Goal: Find specific page/section: Find specific page/section

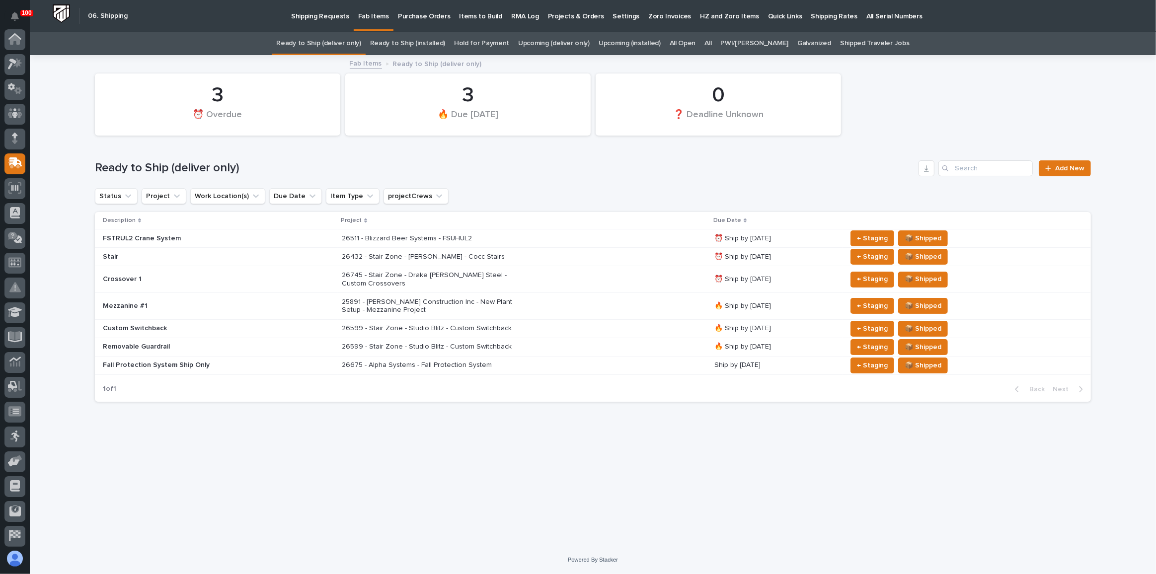
scroll to position [77, 0]
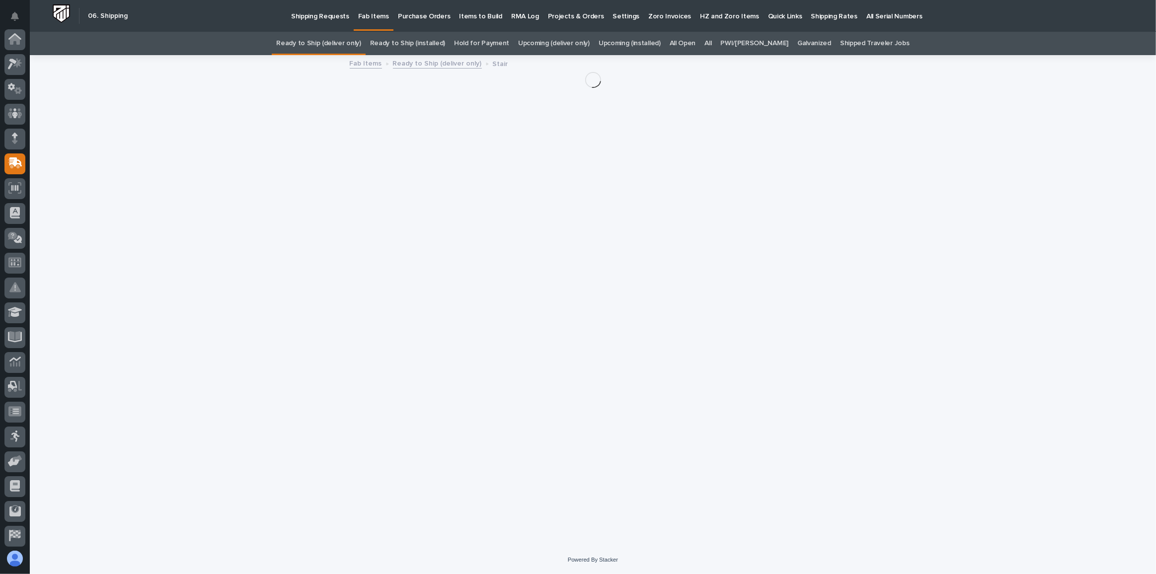
scroll to position [77, 0]
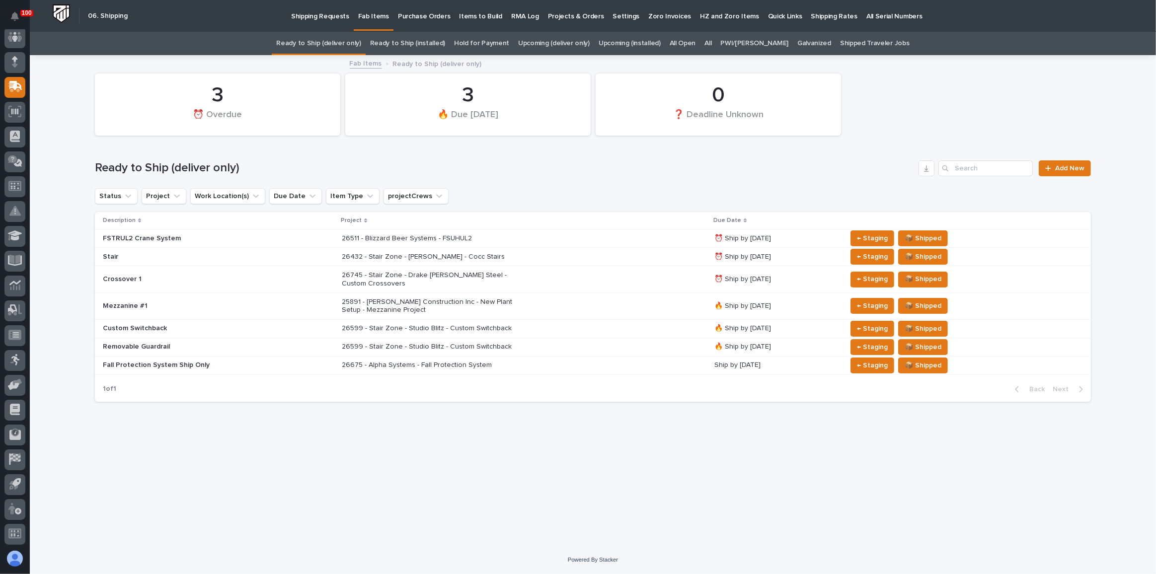
click at [331, 18] on p "Shipping Requests" at bounding box center [320, 10] width 58 height 21
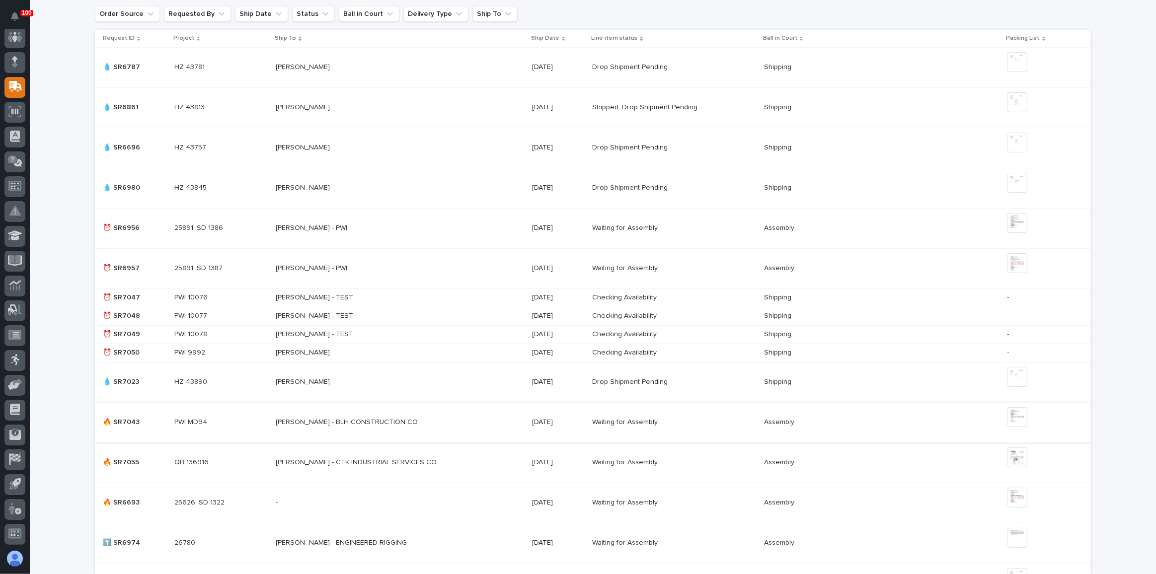
scroll to position [316, 0]
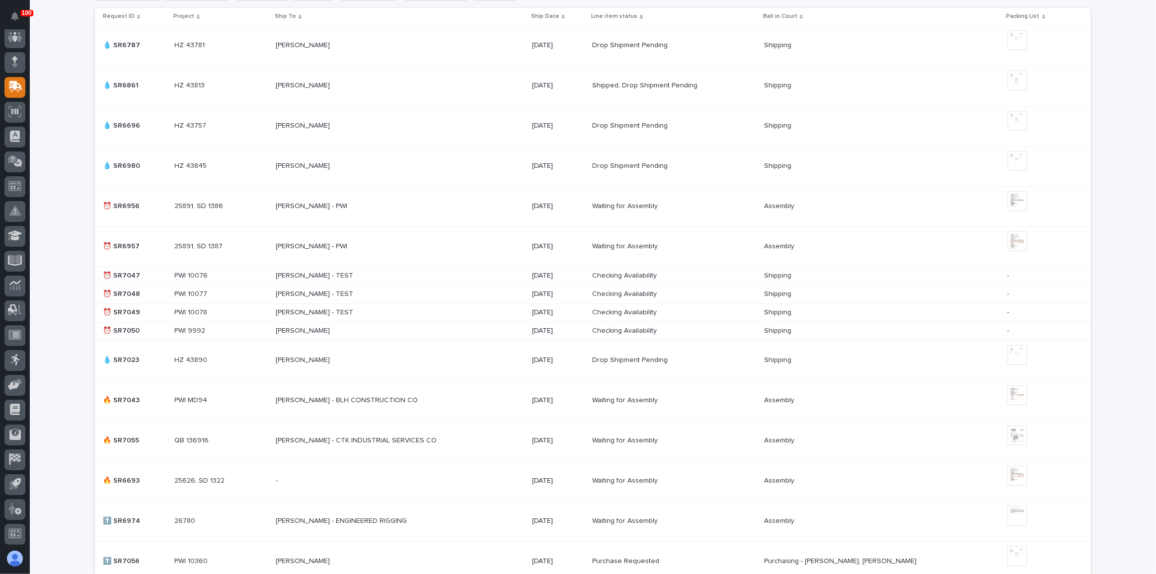
click at [262, 439] on p at bounding box center [221, 441] width 94 height 8
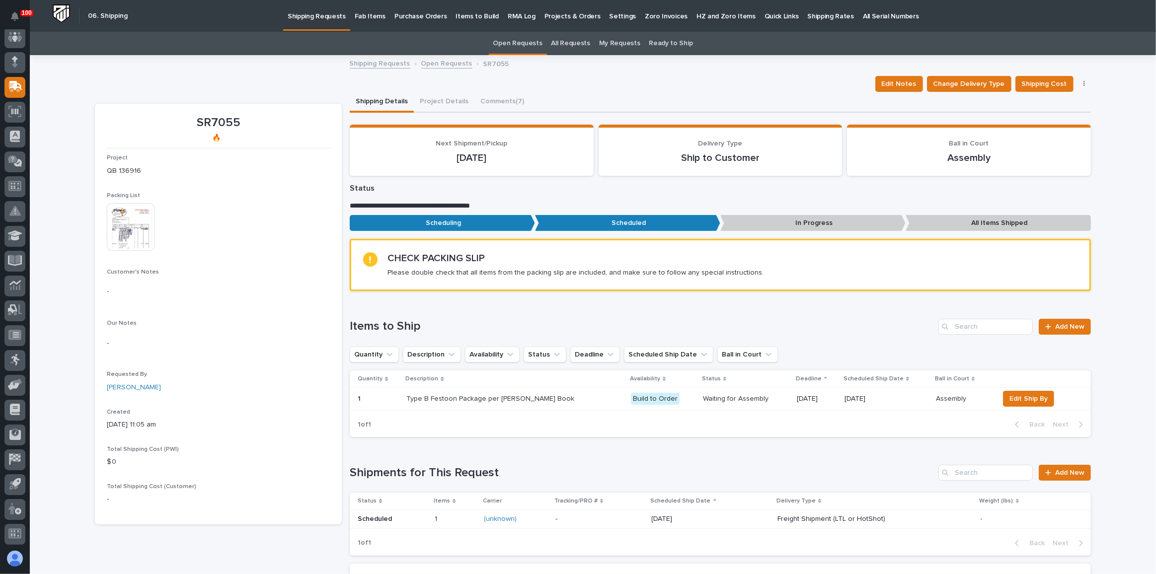
click at [120, 233] on img at bounding box center [131, 227] width 48 height 48
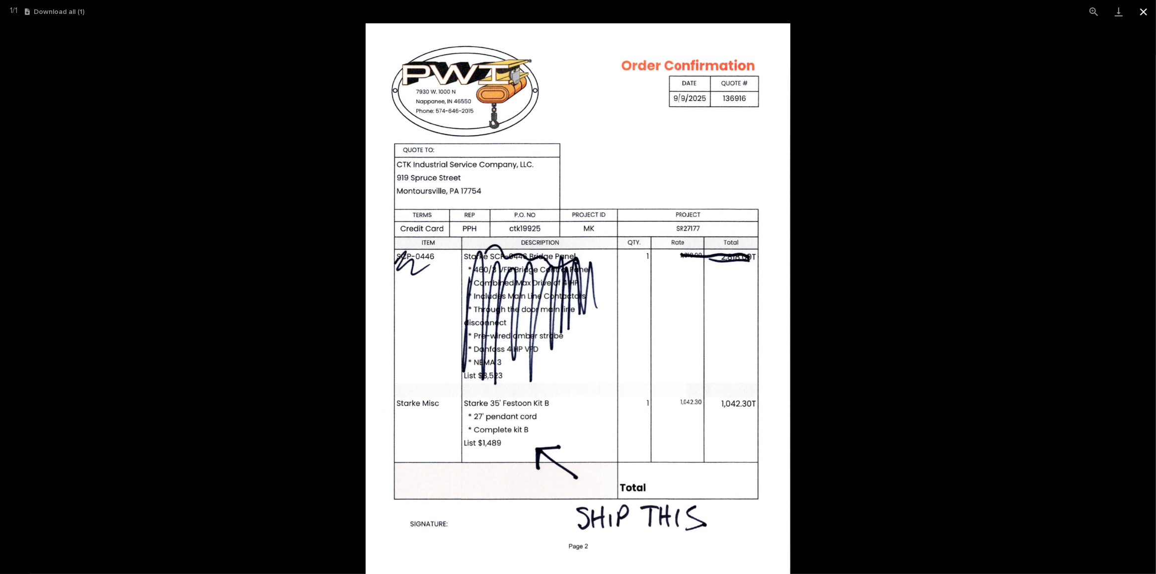
click at [1144, 16] on button "Close gallery" at bounding box center [1143, 11] width 25 height 23
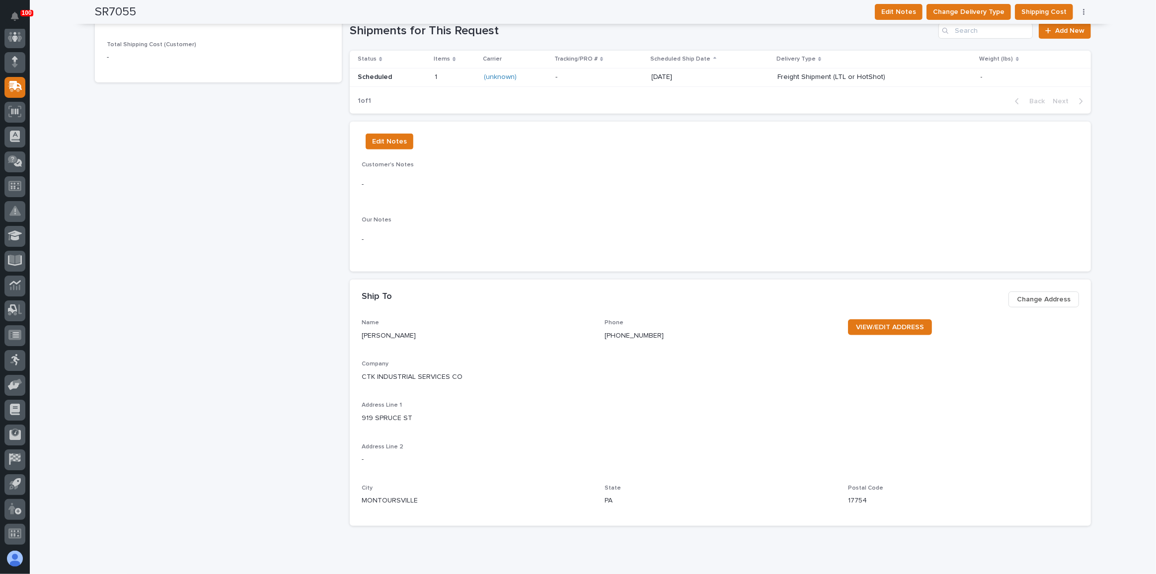
scroll to position [406, 0]
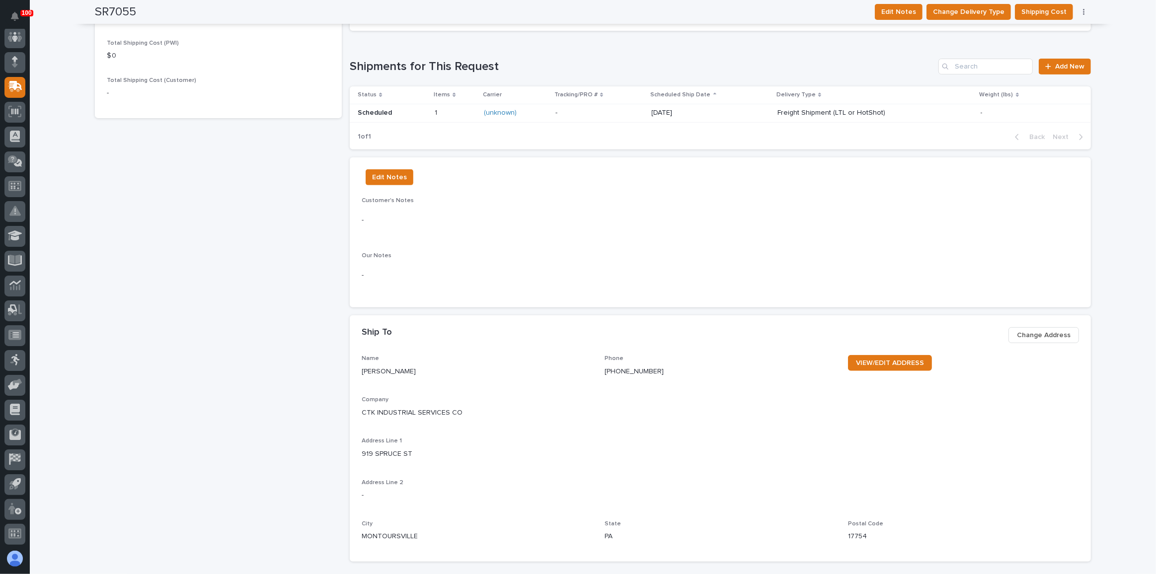
click at [315, 247] on div "SR7055 🔥 Project QB 136916 Packing List This file cannot be opened Download Fil…" at bounding box center [218, 245] width 247 height 1097
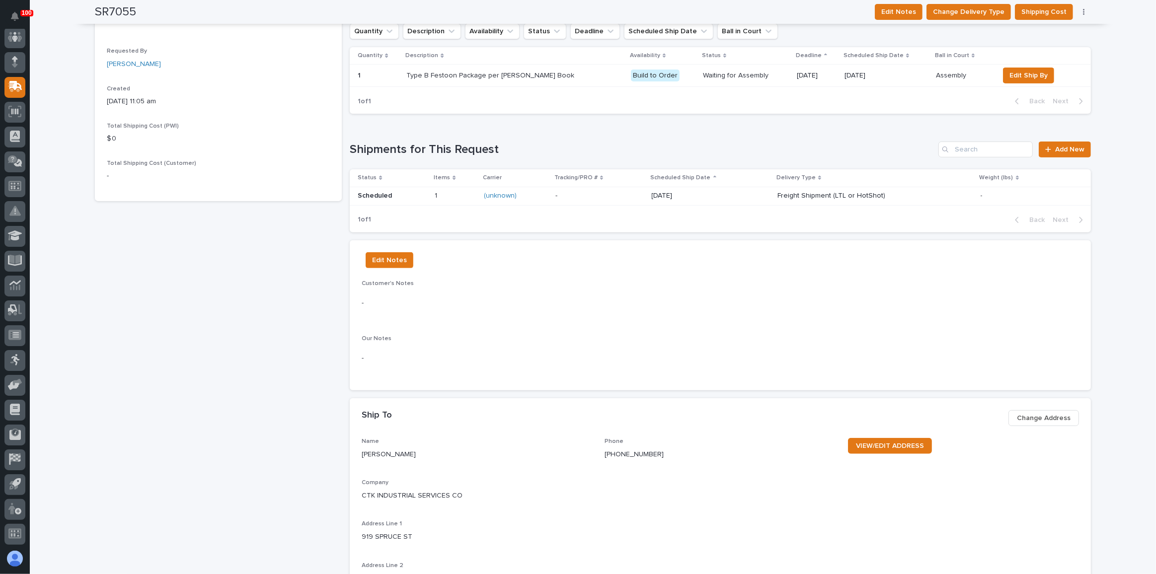
scroll to position [0, 0]
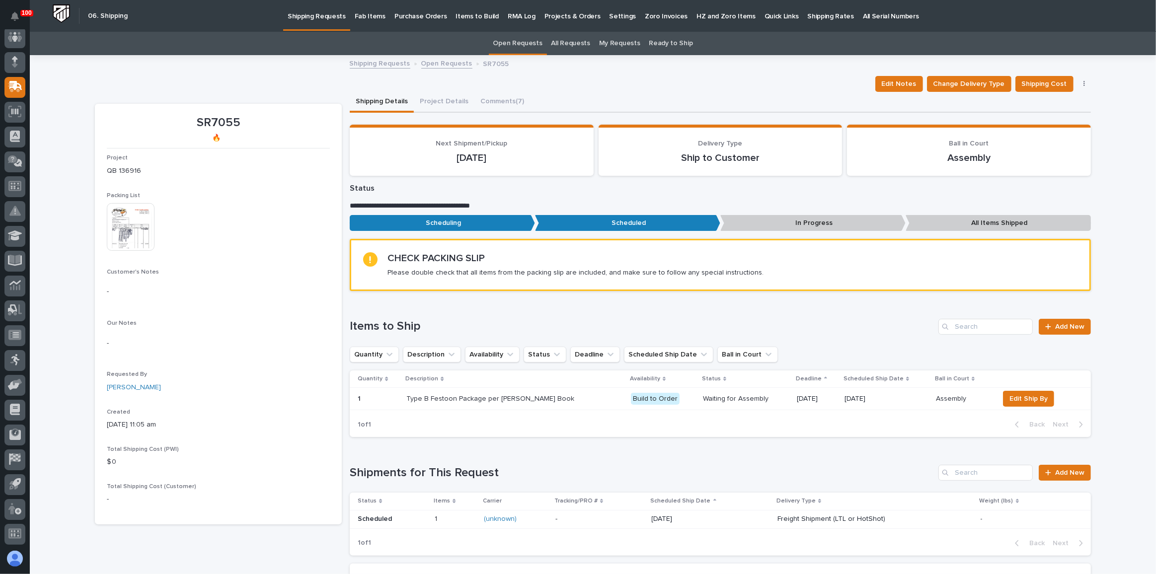
click at [312, 19] on p "Shipping Requests" at bounding box center [317, 10] width 58 height 21
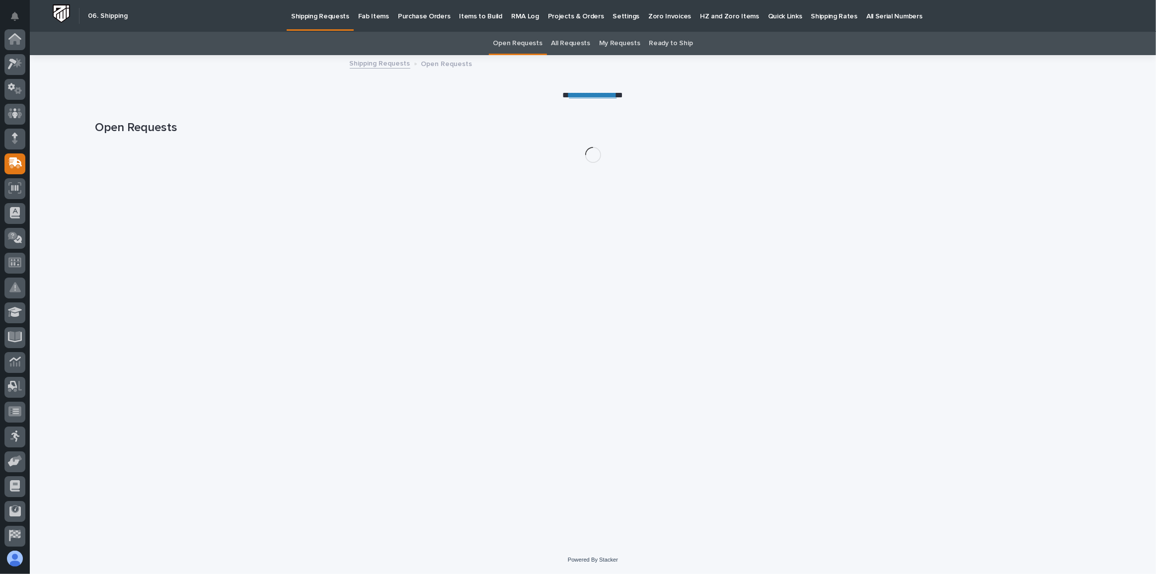
scroll to position [77, 0]
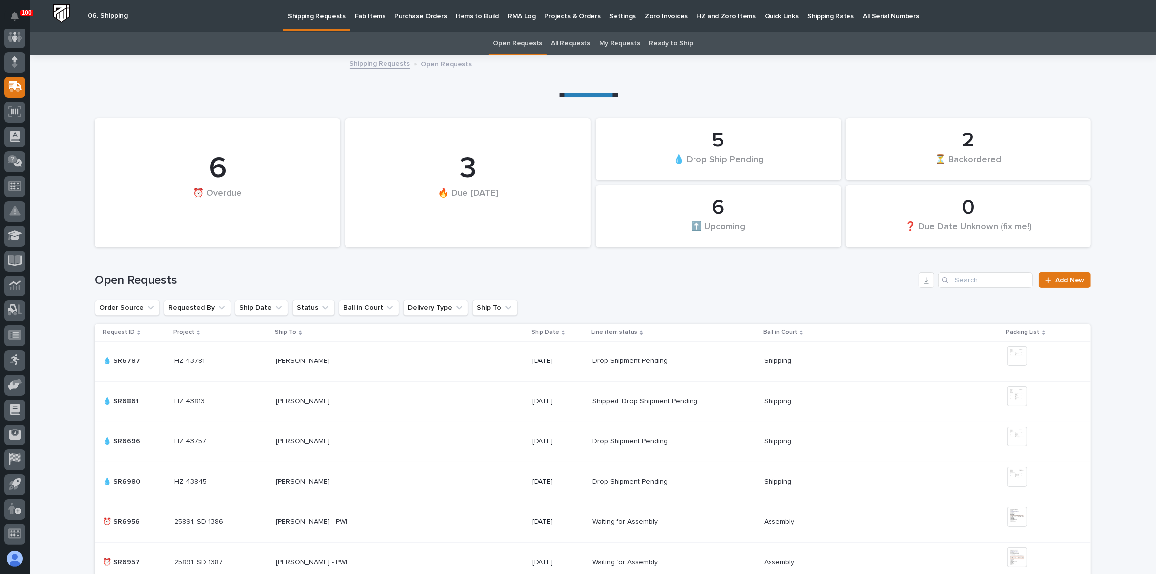
click at [368, 19] on p "Fab Items" at bounding box center [370, 10] width 31 height 21
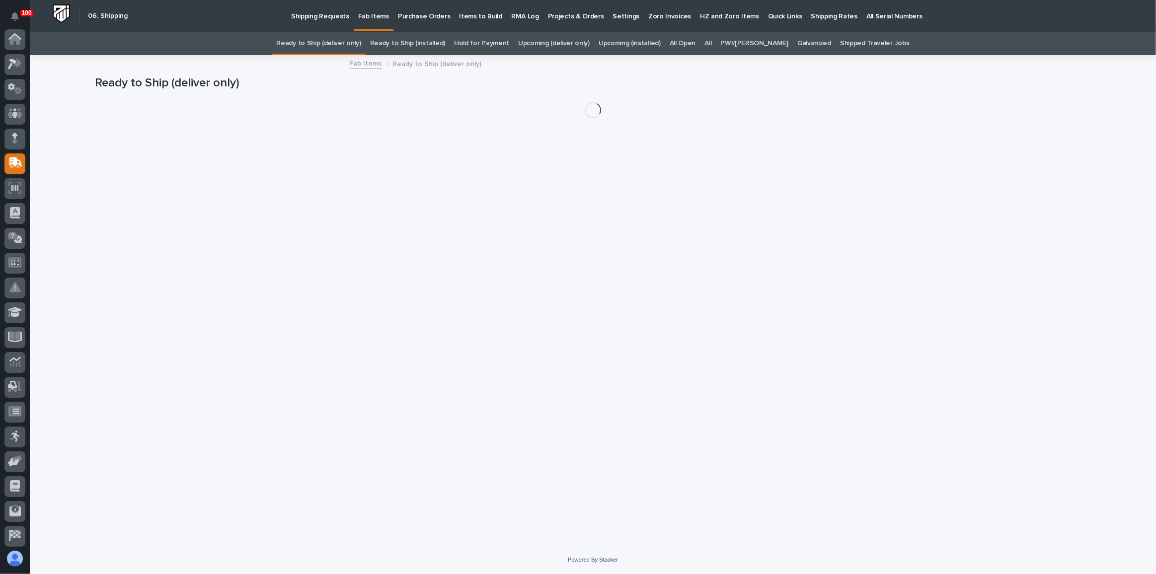
scroll to position [77, 0]
